Goal: Information Seeking & Learning: Find specific page/section

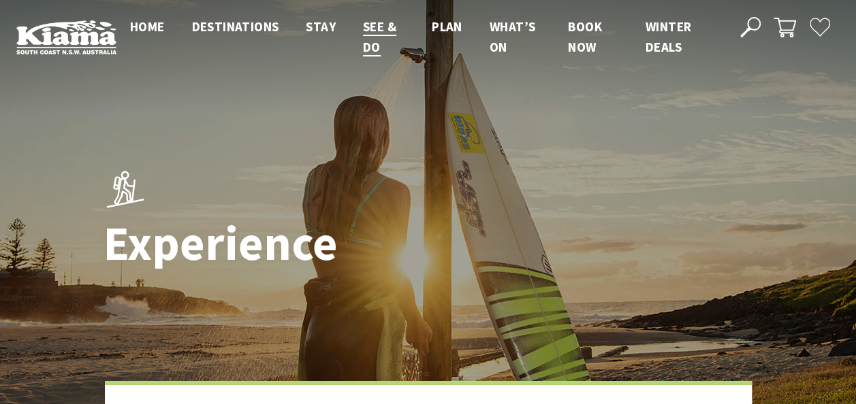
click at [749, 27] on icon at bounding box center [750, 27] width 20 height 20
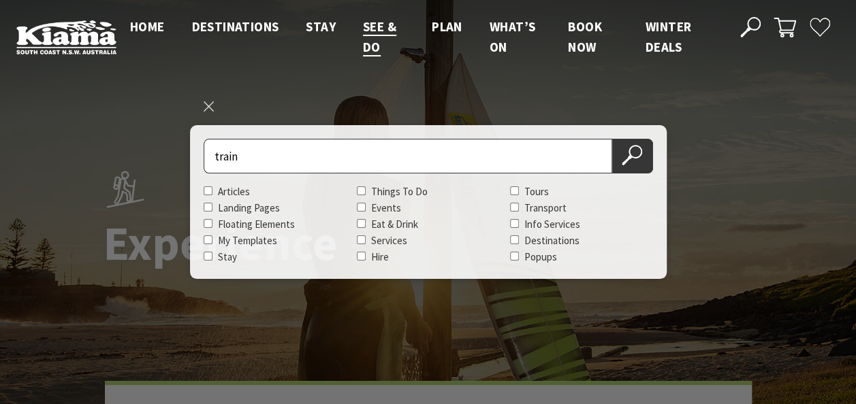
type input "train"
click at [612, 139] on button "Search Now" at bounding box center [632, 156] width 41 height 35
click at [637, 151] on icon at bounding box center [631, 155] width 20 height 20
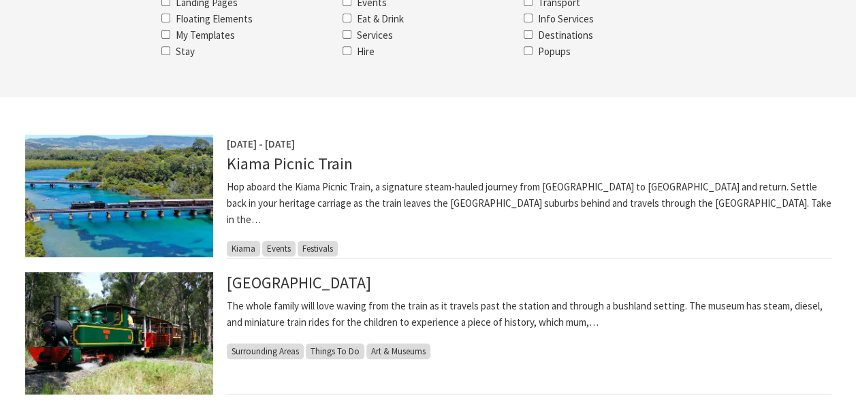
scroll to position [272, 0]
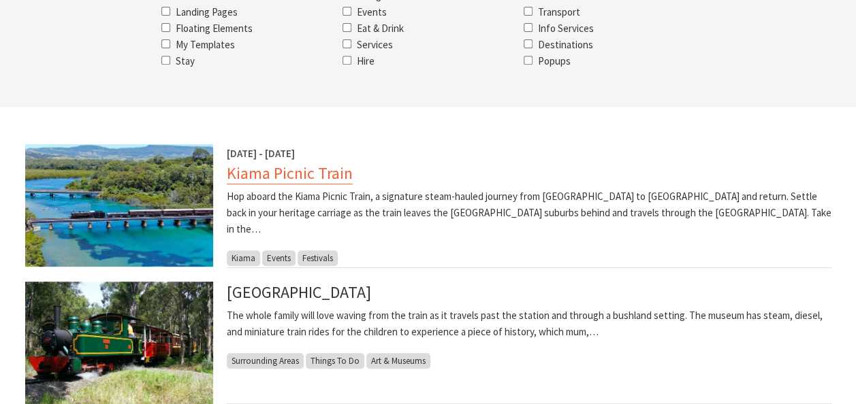
click at [250, 179] on link "Kiama Picnic Train" at bounding box center [290, 174] width 126 height 22
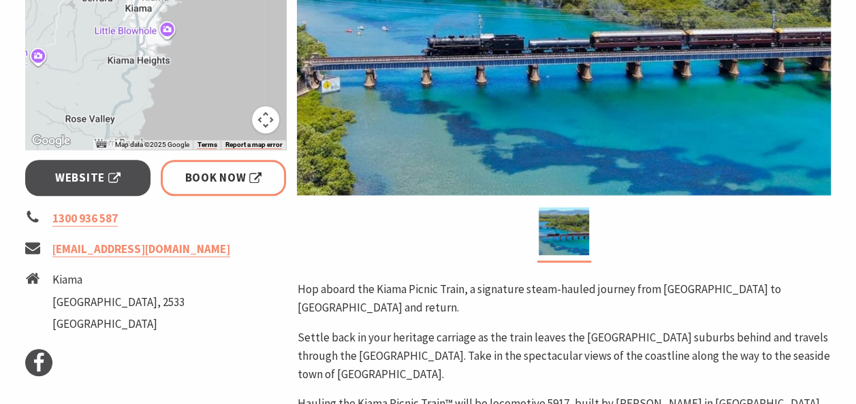
scroll to position [340, 0]
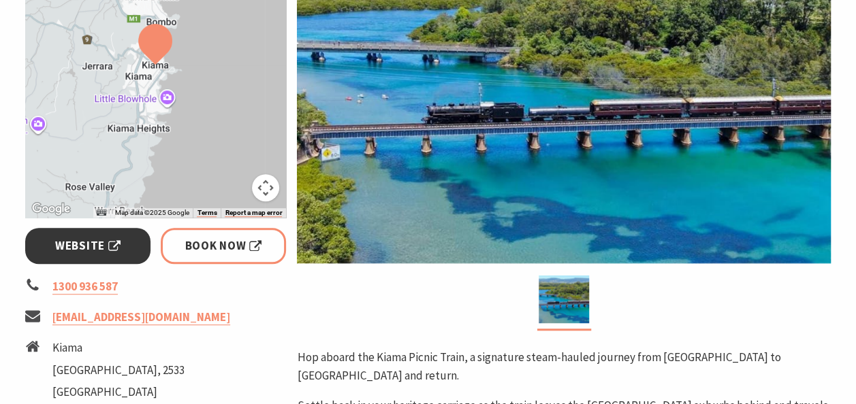
click at [124, 242] on link "Website" at bounding box center [88, 246] width 126 height 36
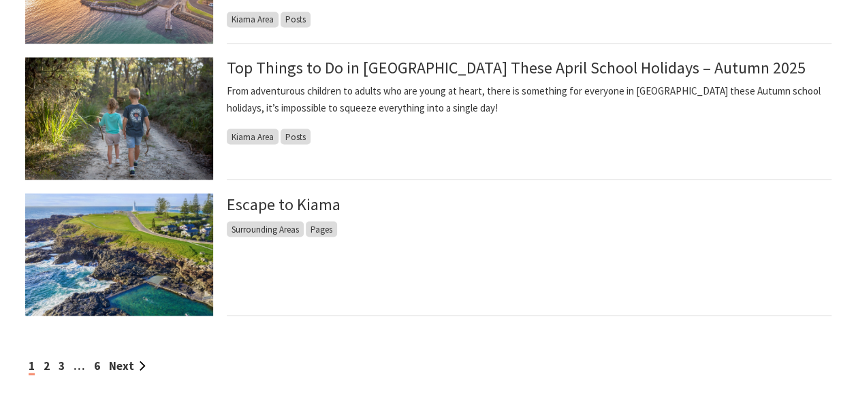
scroll to position [1157, 0]
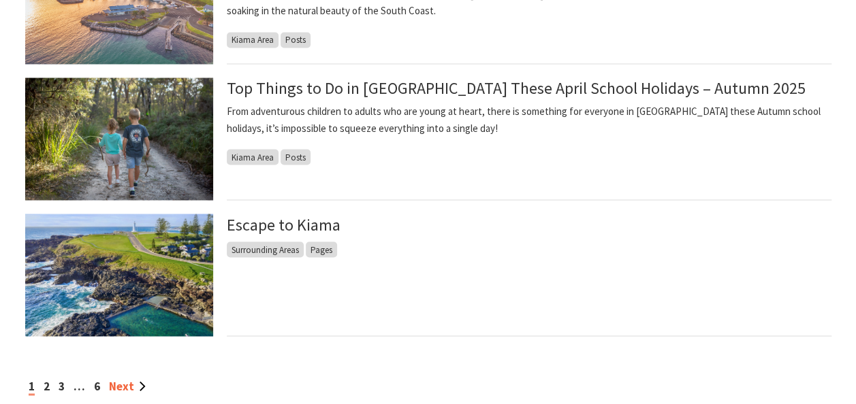
click at [120, 387] on link "Next" at bounding box center [127, 385] width 37 height 15
